Goal: Task Accomplishment & Management: Complete application form

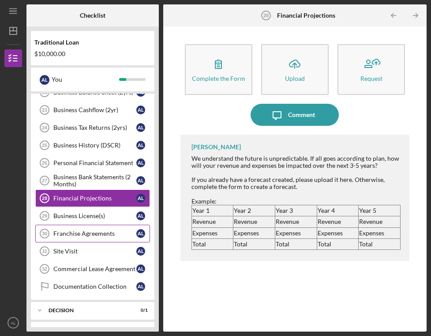
scroll to position [300, 0]
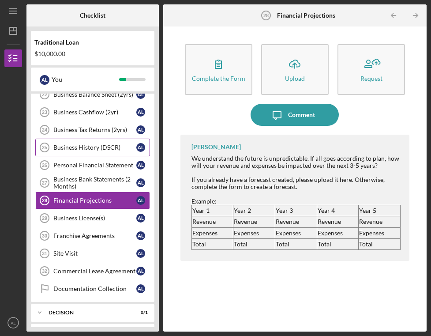
click at [91, 152] on link "Business History (DSCR) 25 Business History (DSCR) A L" at bounding box center [92, 148] width 115 height 18
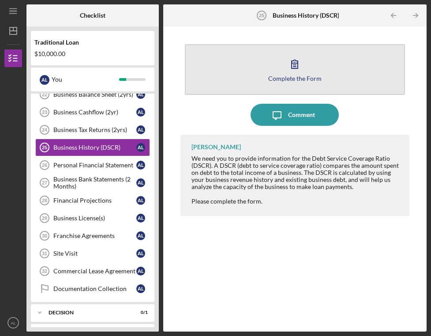
click at [296, 70] on icon "button" at bounding box center [295, 64] width 22 height 22
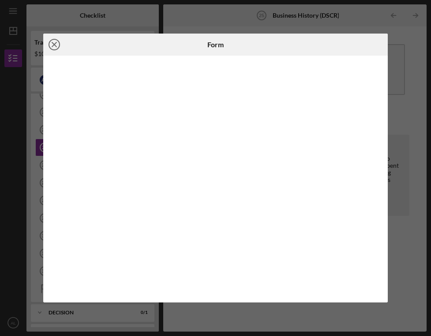
click at [56, 44] on icon "Icon/Close" at bounding box center [54, 45] width 22 height 22
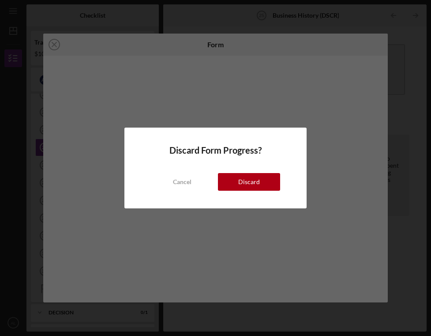
click at [244, 184] on div "Discard" at bounding box center [249, 182] width 22 height 18
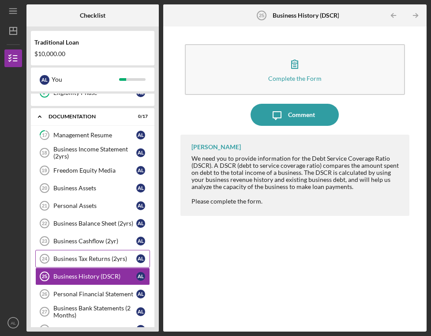
scroll to position [147, 0]
